Goal: Task Accomplishment & Management: Use online tool/utility

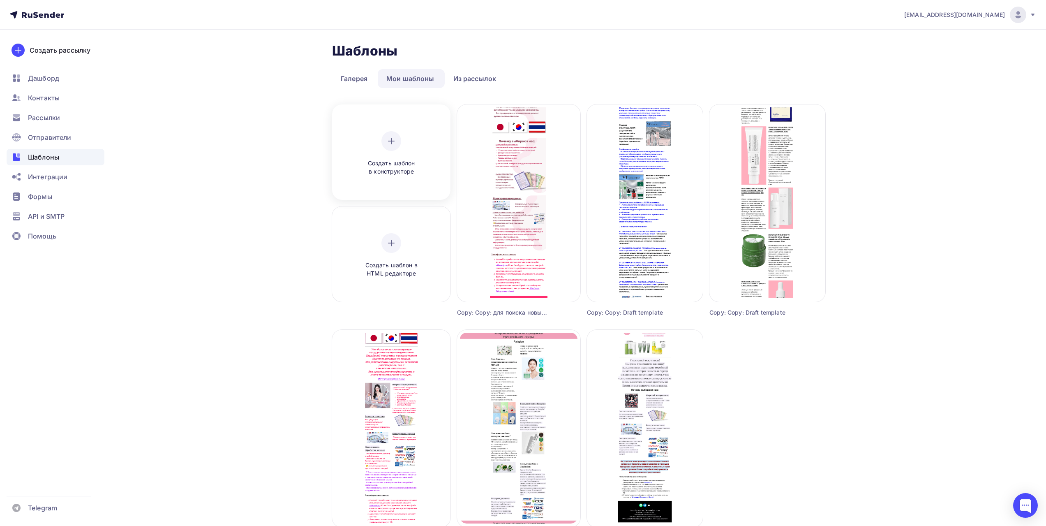
click at [414, 150] on div "Создать шаблон в конструкторе" at bounding box center [391, 153] width 78 height 45
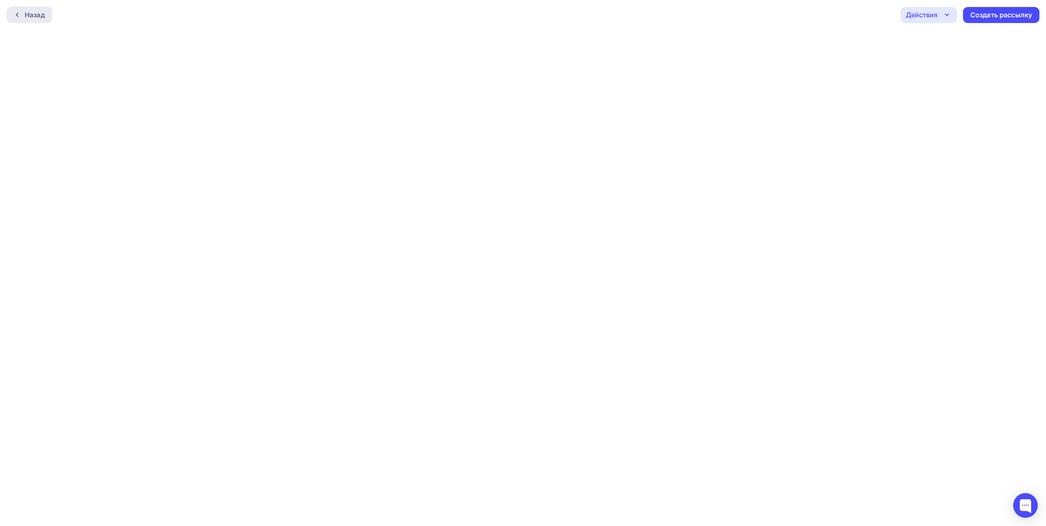
click at [18, 15] on icon at bounding box center [17, 15] width 7 height 7
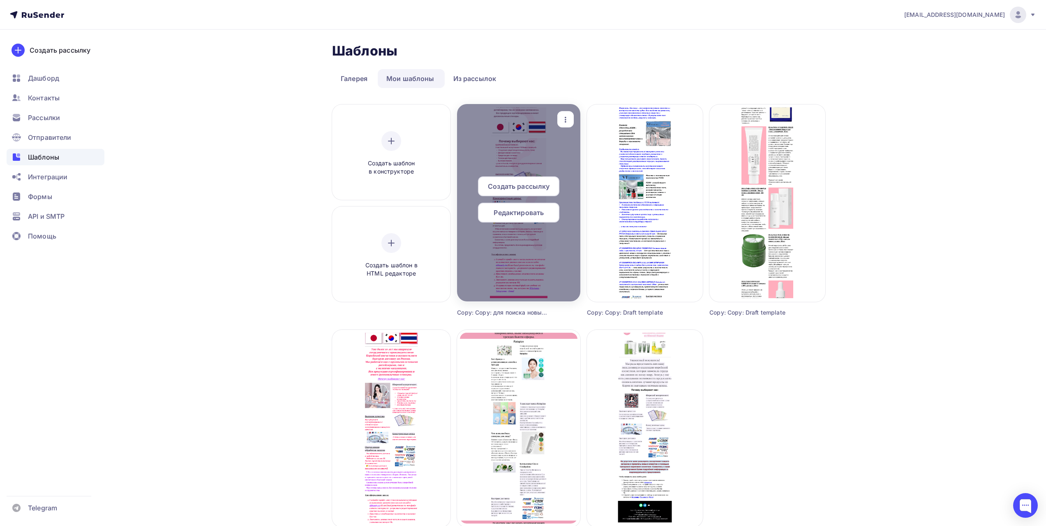
click at [527, 214] on span "Редактировать" at bounding box center [519, 213] width 50 height 10
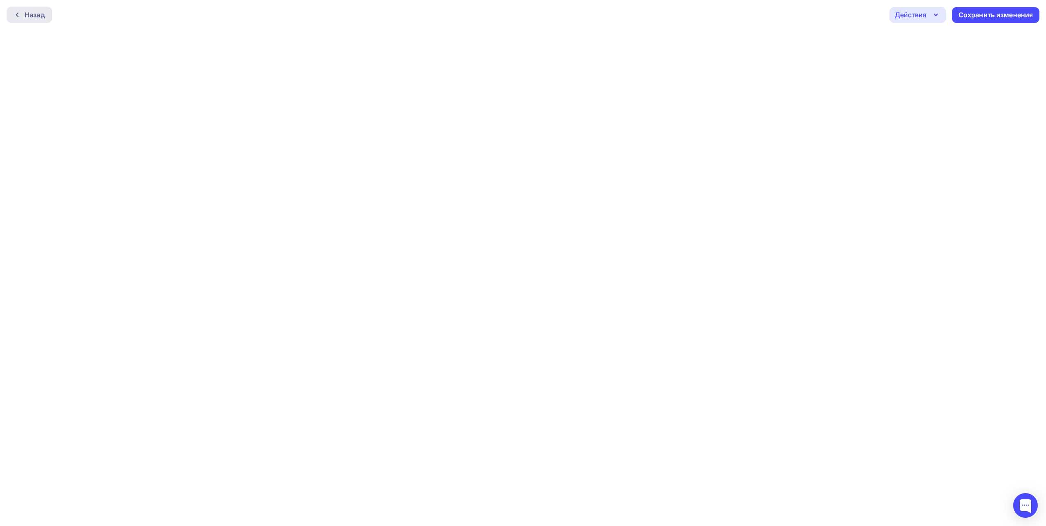
click at [12, 15] on div "Назад" at bounding box center [30, 15] width 46 height 16
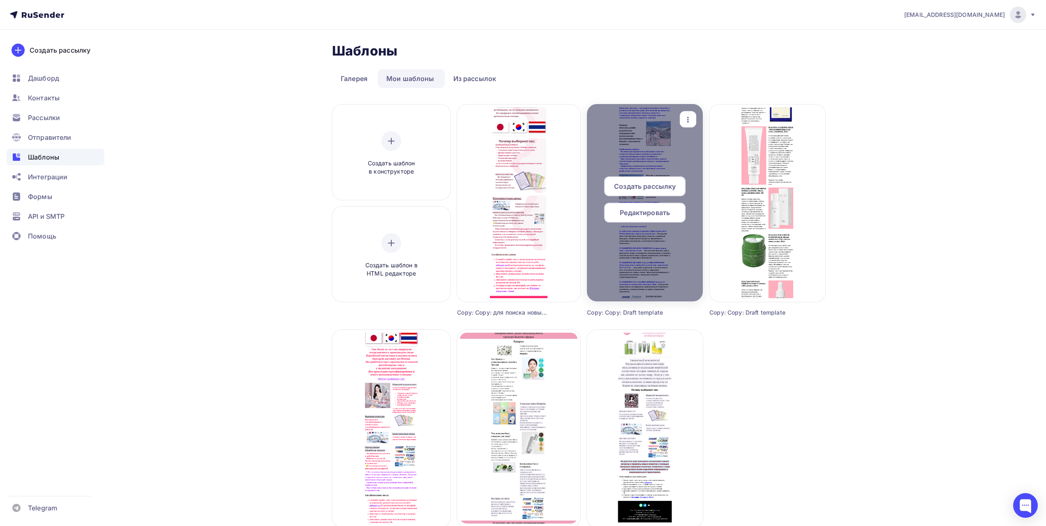
click at [663, 213] on span "Редактировать" at bounding box center [645, 213] width 50 height 10
click at [689, 120] on icon "button" at bounding box center [688, 120] width 10 height 10
click at [710, 174] on div "Копировать" at bounding box center [724, 176] width 39 height 10
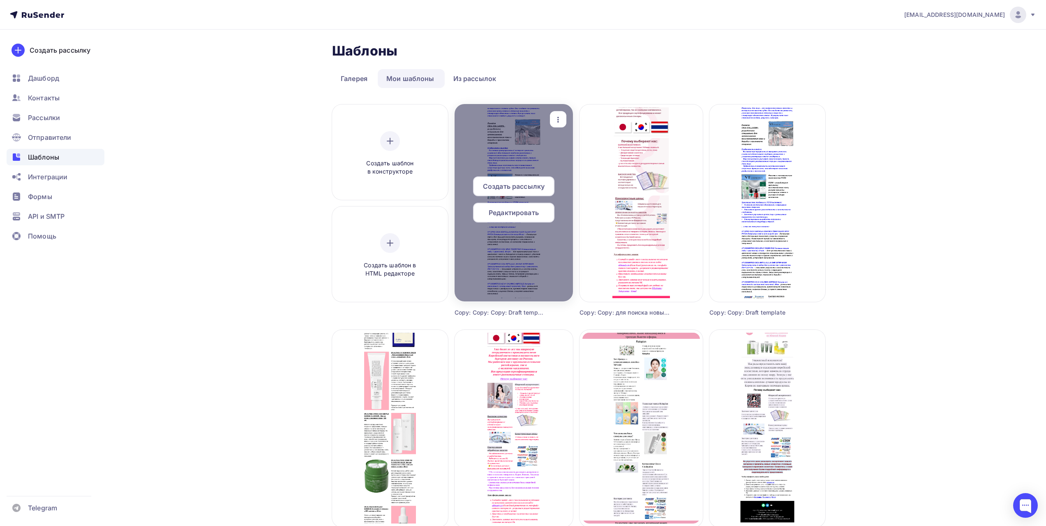
click at [523, 213] on span "Редактировать" at bounding box center [514, 213] width 50 height 10
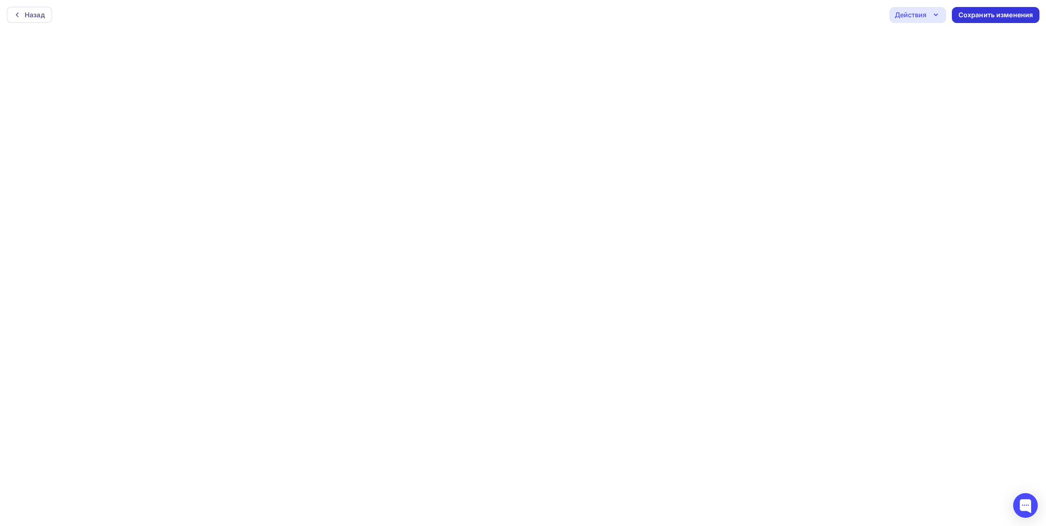
click at [985, 16] on div "Сохранить изменения" at bounding box center [996, 14] width 75 height 9
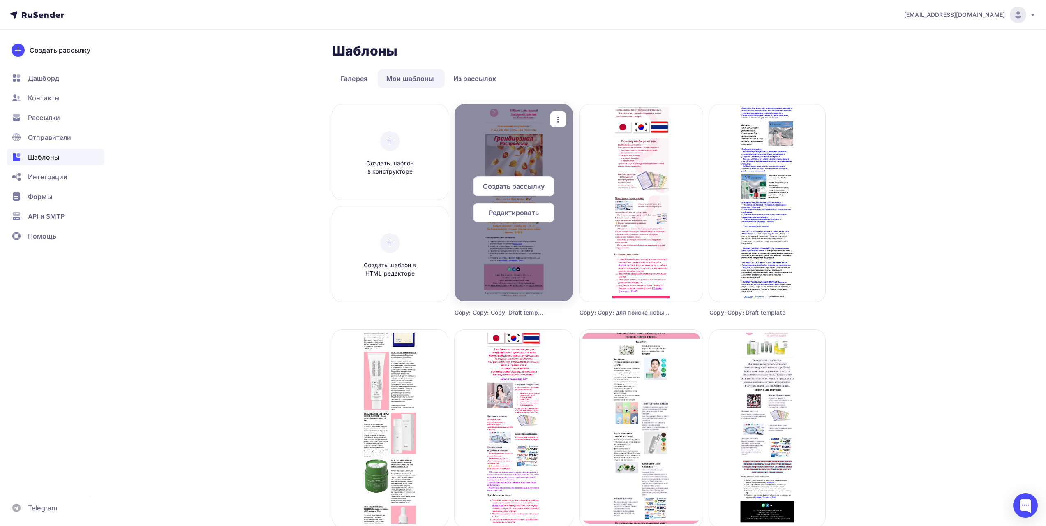
click at [513, 216] on span "Редактировать" at bounding box center [514, 213] width 50 height 10
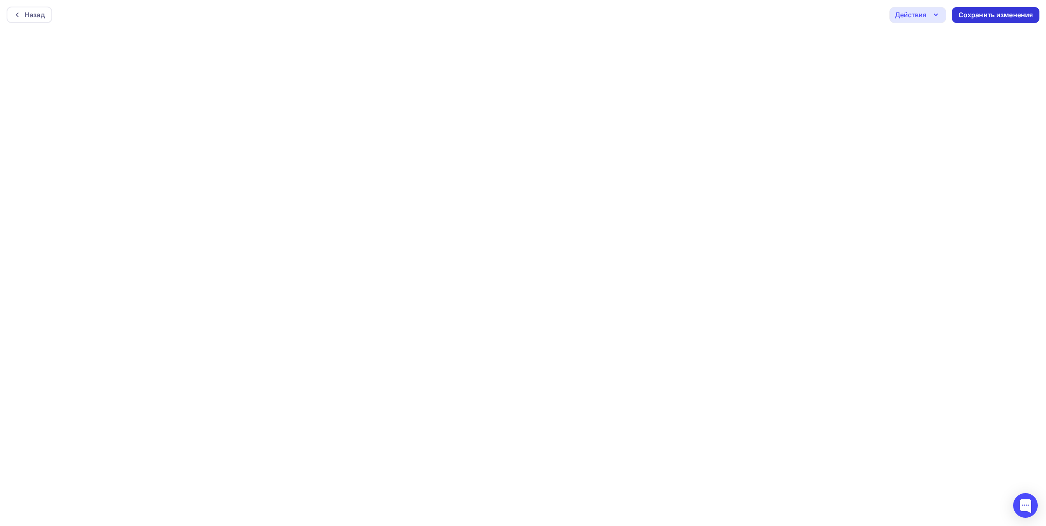
click at [982, 13] on div "Сохранить изменения" at bounding box center [996, 14] width 75 height 9
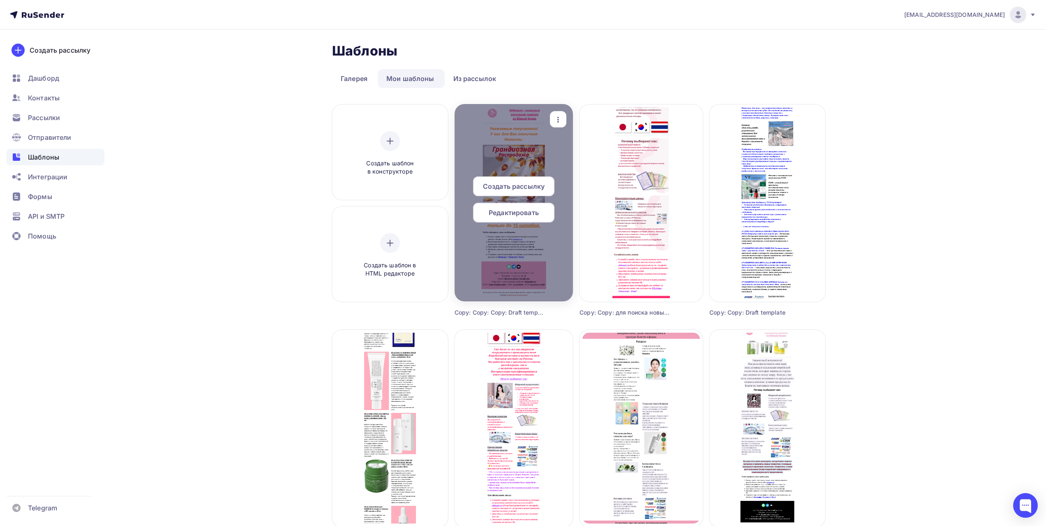
click at [525, 187] on span "Создать рассылку" at bounding box center [514, 186] width 62 height 10
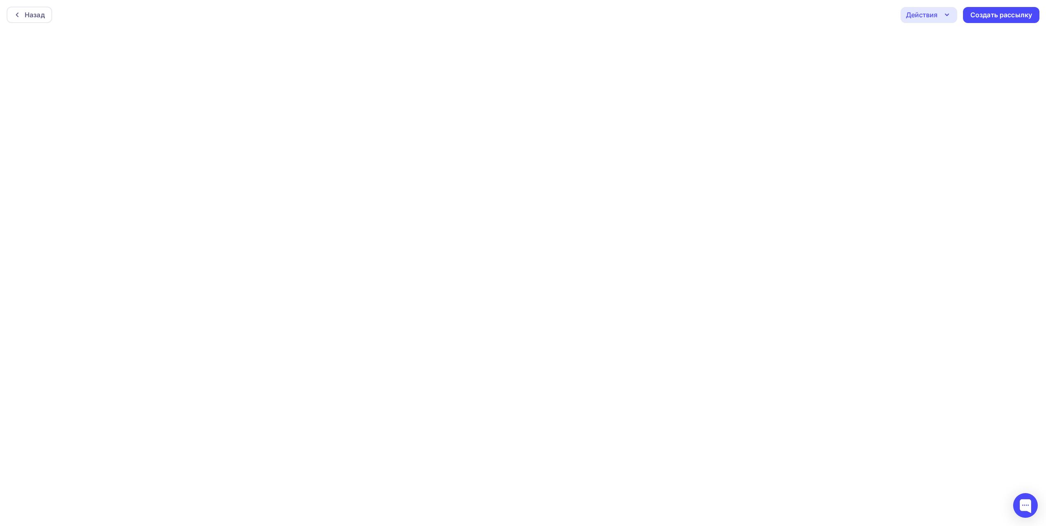
click at [946, 15] on icon "button" at bounding box center [947, 15] width 10 height 10
click at [955, 39] on div "Отправить тестовое письмо" at bounding box center [973, 39] width 95 height 10
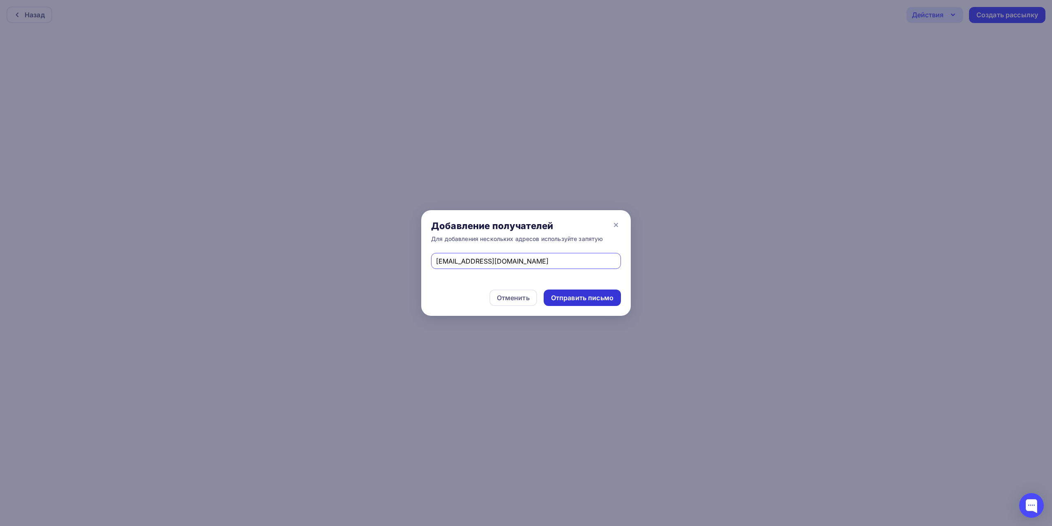
type input "[EMAIL_ADDRESS][DOMAIN_NAME]"
click at [590, 294] on div "Отправить письмо" at bounding box center [582, 297] width 62 height 9
